Goal: Submit feedback/report problem

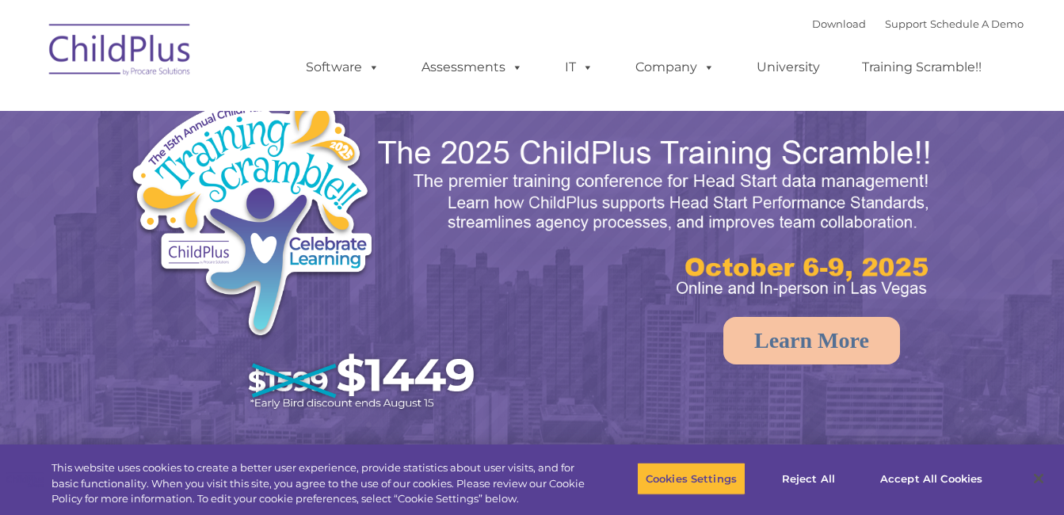
select select "MEDIUM"
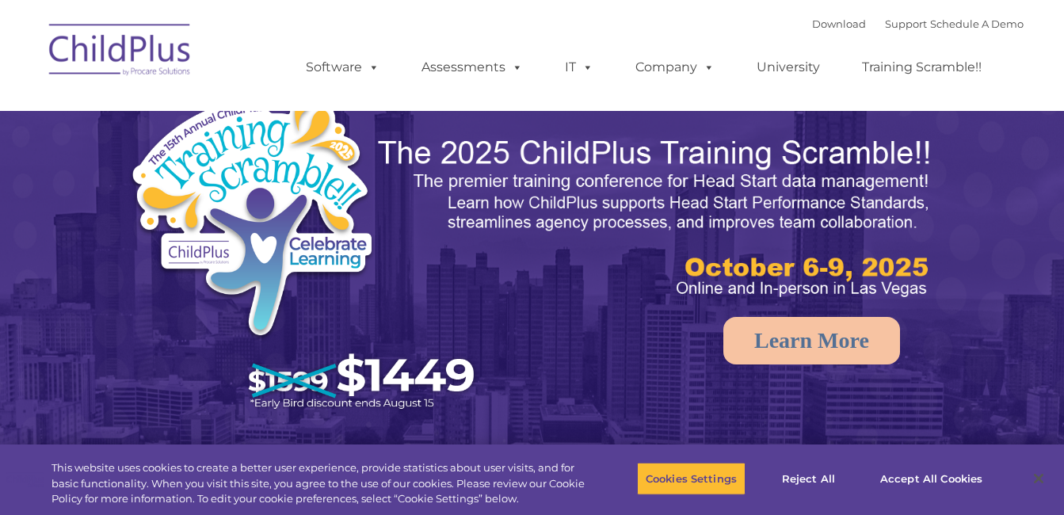
select select "MEDIUM"
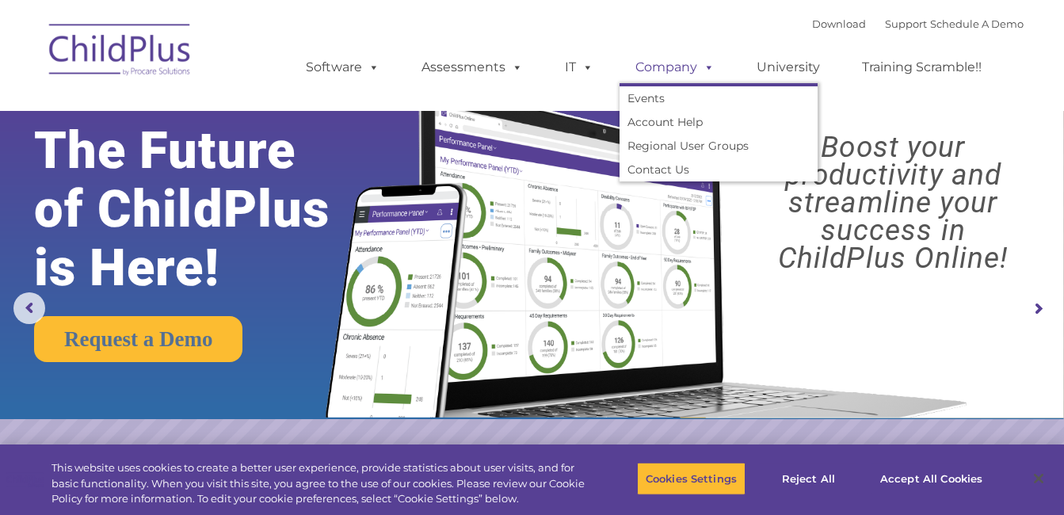
click at [701, 74] on span at bounding box center [705, 66] width 17 height 15
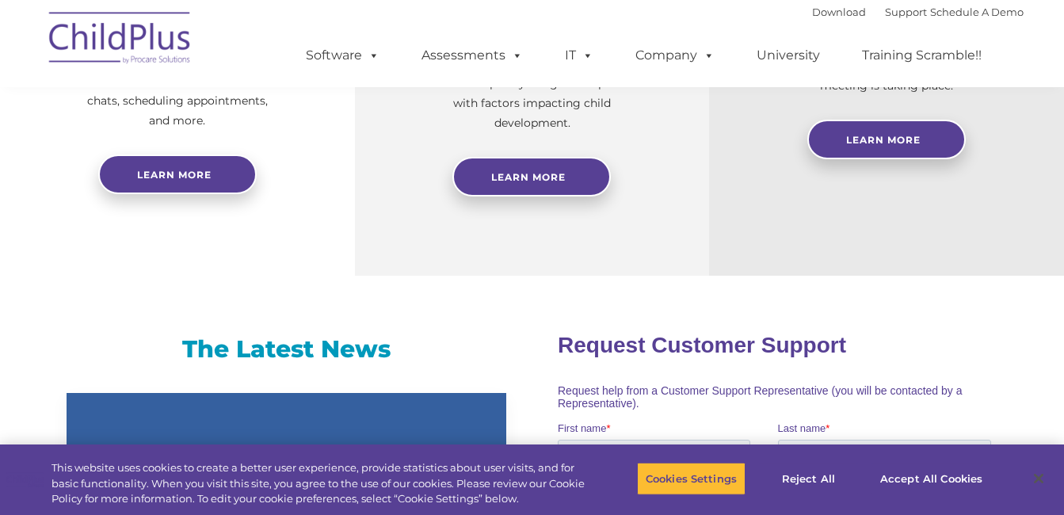
scroll to position [760, 0]
